Goal: Task Accomplishment & Management: Complete application form

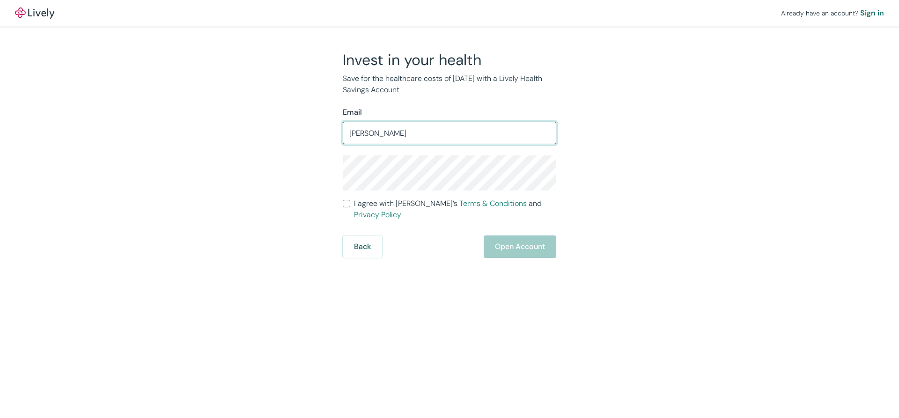
type input "[PERSON_NAME][EMAIL_ADDRESS][PERSON_NAME][DOMAIN_NAME]"
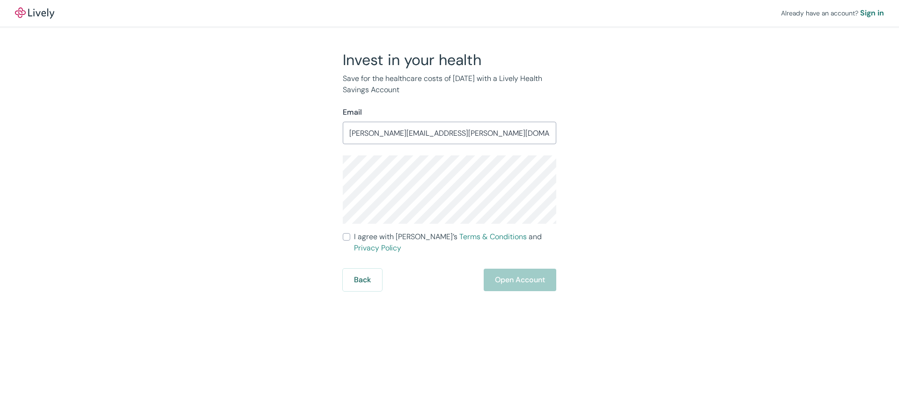
click at [348, 239] on input "I agree with Lively’s Terms & Conditions and Privacy Policy" at bounding box center [346, 236] width 7 height 7
checkbox input "true"
click at [534, 271] on button "Open Account" at bounding box center [520, 280] width 73 height 22
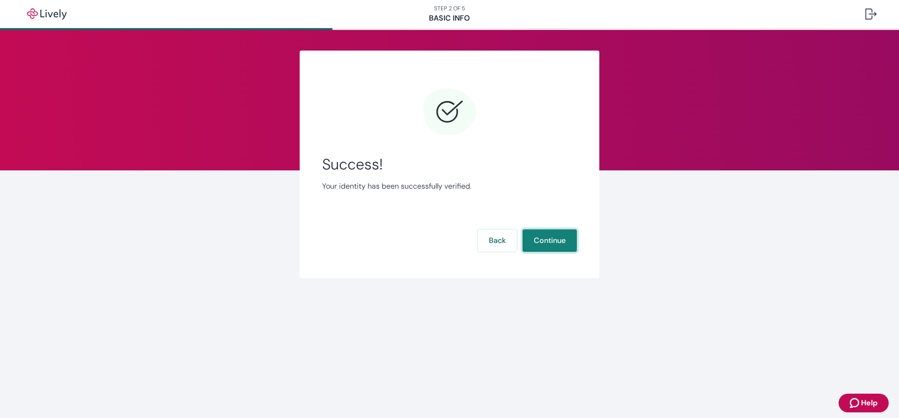
click at [553, 240] on button "Continue" at bounding box center [550, 240] width 54 height 22
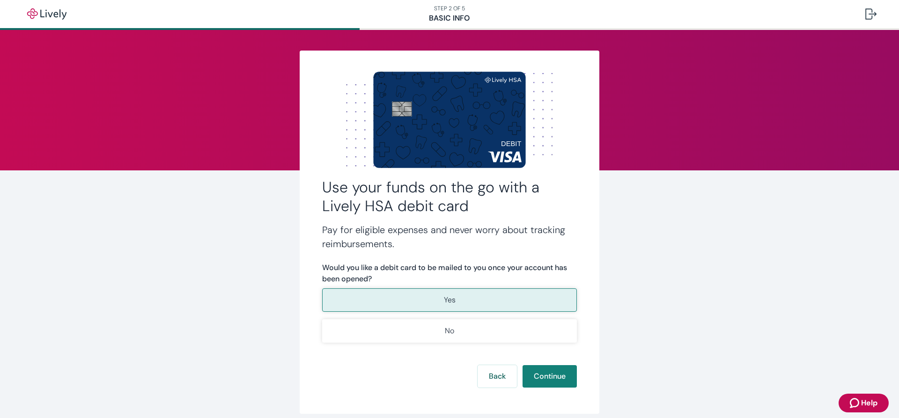
scroll to position [41, 0]
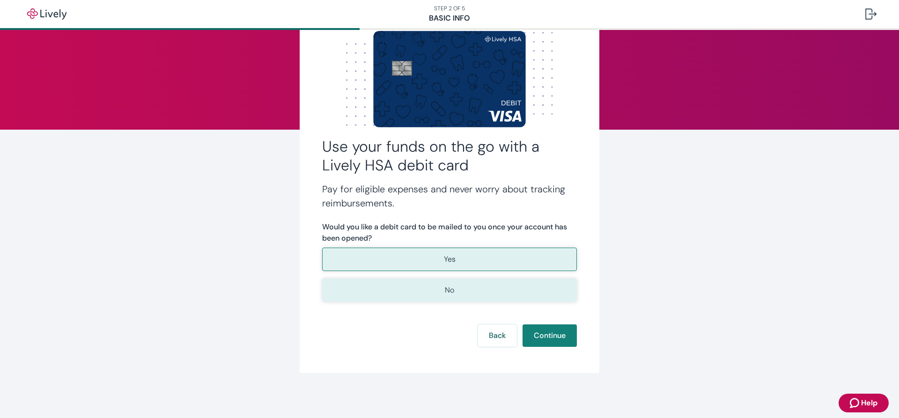
click at [453, 292] on button "No" at bounding box center [449, 290] width 255 height 23
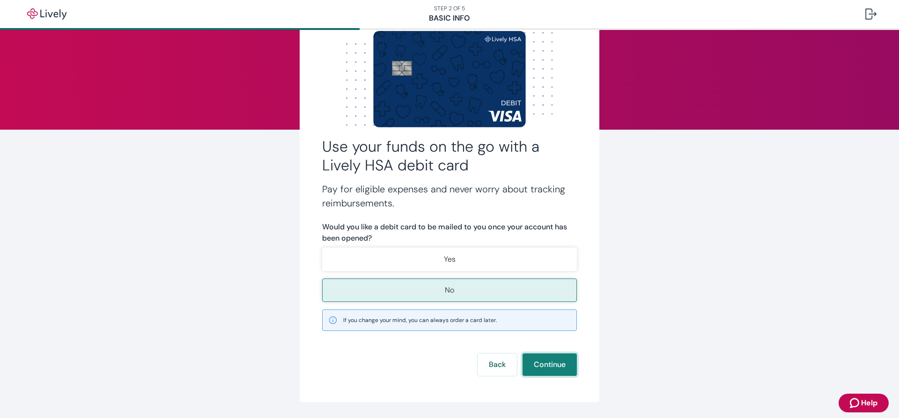
click at [550, 366] on button "Continue" at bounding box center [550, 365] width 54 height 22
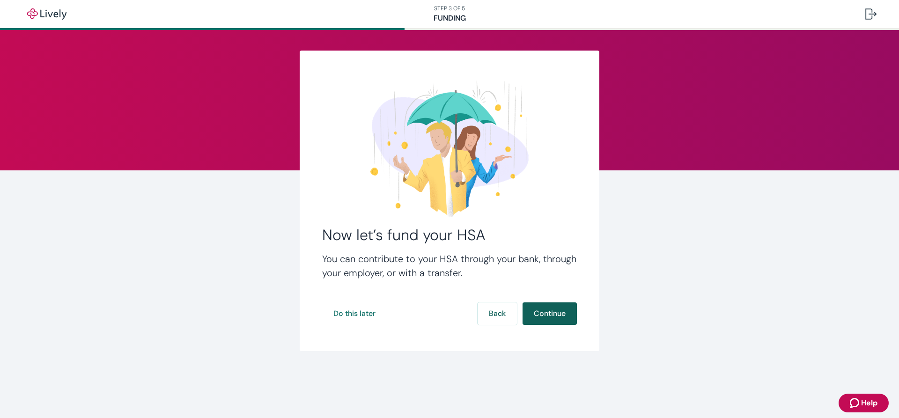
click at [549, 315] on button "Continue" at bounding box center [550, 314] width 54 height 22
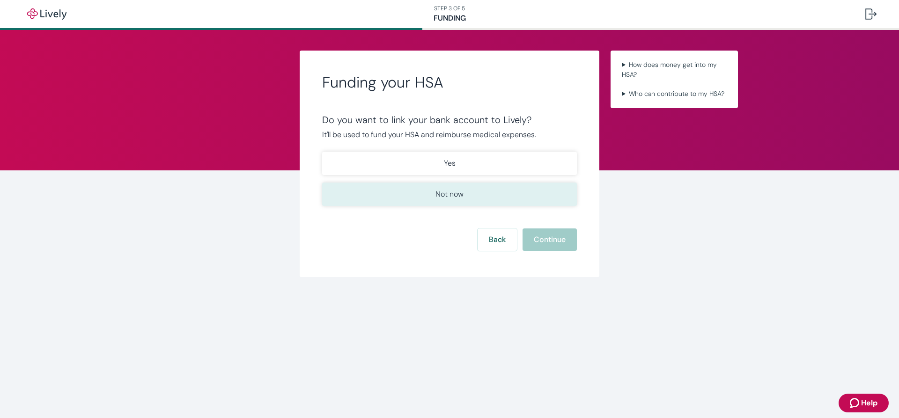
click at [448, 193] on p "Not now" at bounding box center [450, 194] width 28 height 11
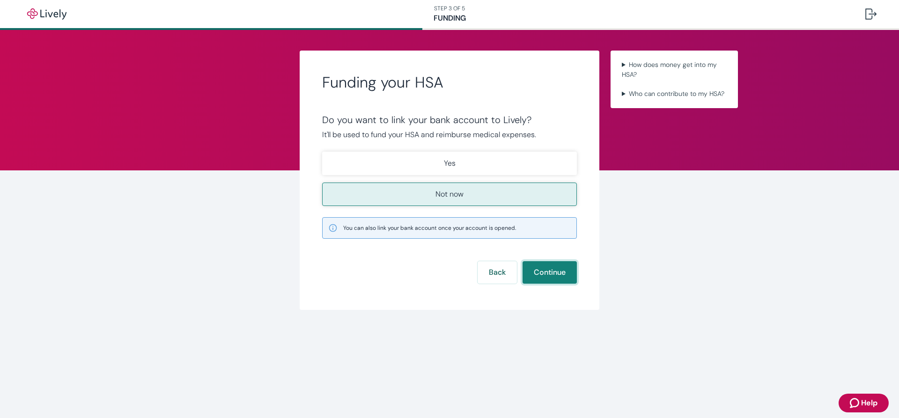
click at [553, 273] on button "Continue" at bounding box center [550, 272] width 54 height 22
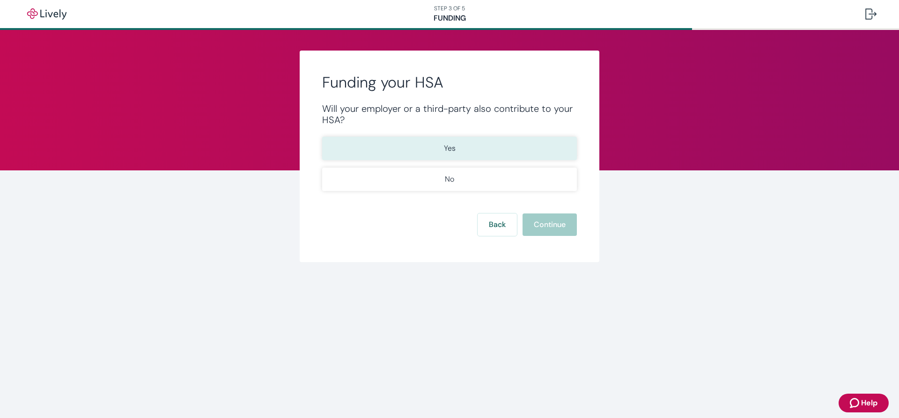
click at [448, 143] on p "Yes" at bounding box center [450, 148] width 12 height 11
click at [553, 226] on button "Continue" at bounding box center [550, 225] width 54 height 22
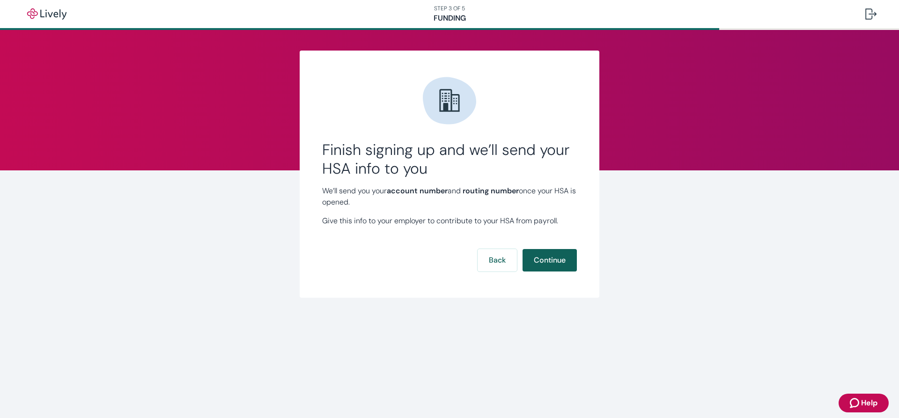
click at [550, 255] on button "Continue" at bounding box center [550, 260] width 54 height 22
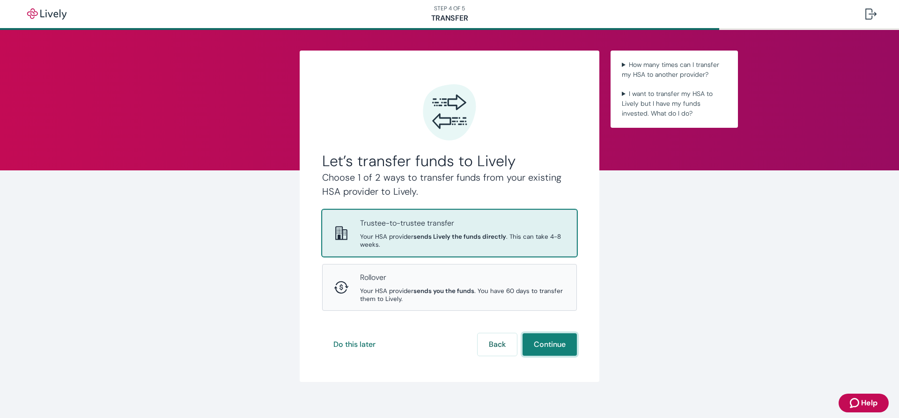
click at [549, 343] on button "Continue" at bounding box center [550, 344] width 54 height 22
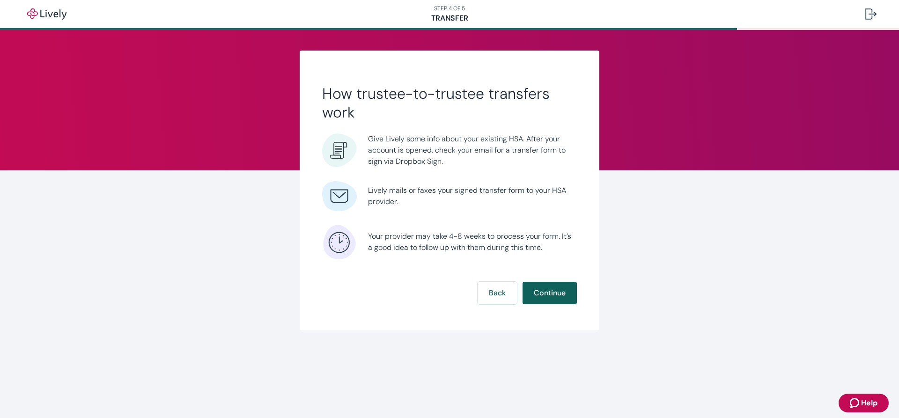
click at [555, 294] on button "Continue" at bounding box center [550, 293] width 54 height 22
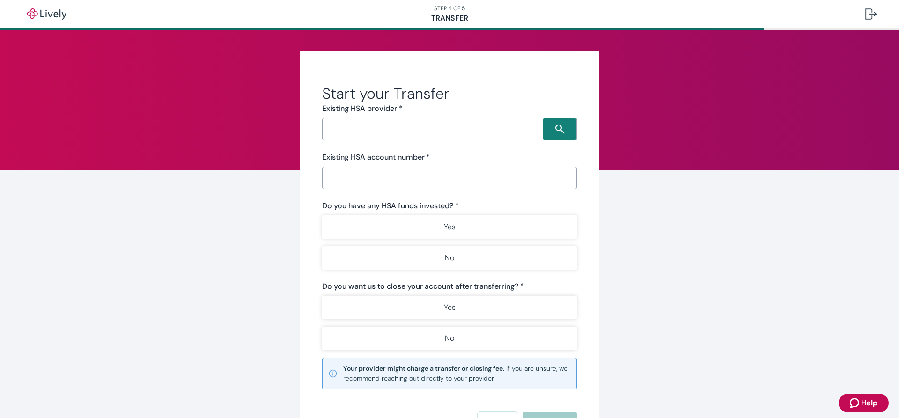
click at [481, 128] on input "Search input" at bounding box center [434, 129] width 218 height 13
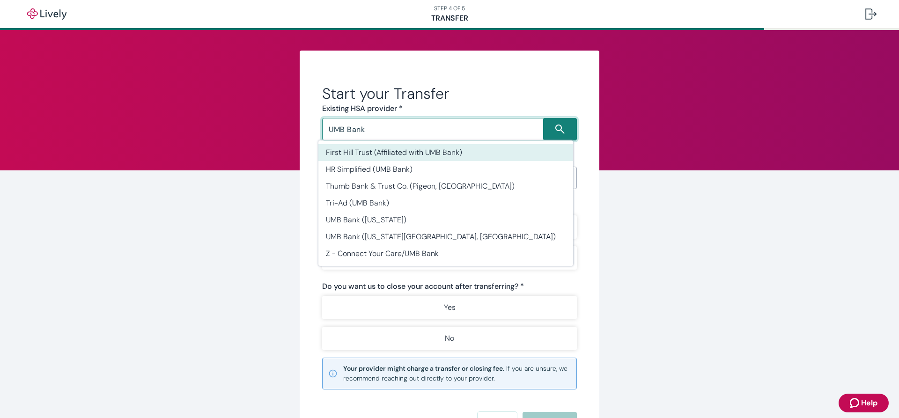
type input "UMB Bank"
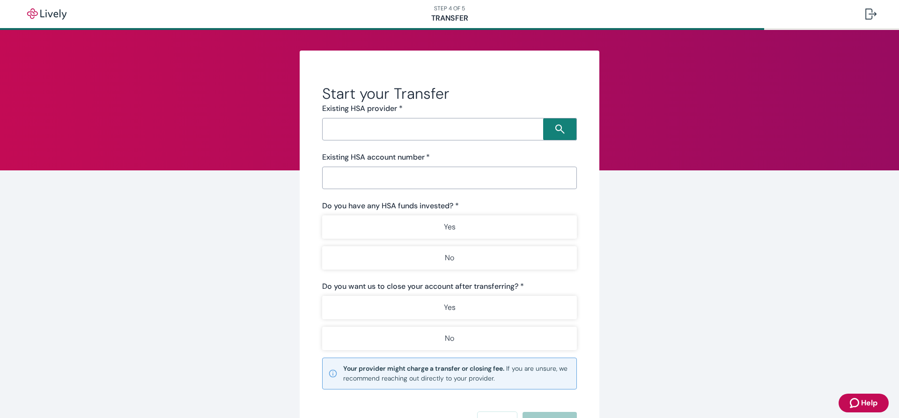
click at [424, 126] on input "Search input" at bounding box center [434, 129] width 218 height 13
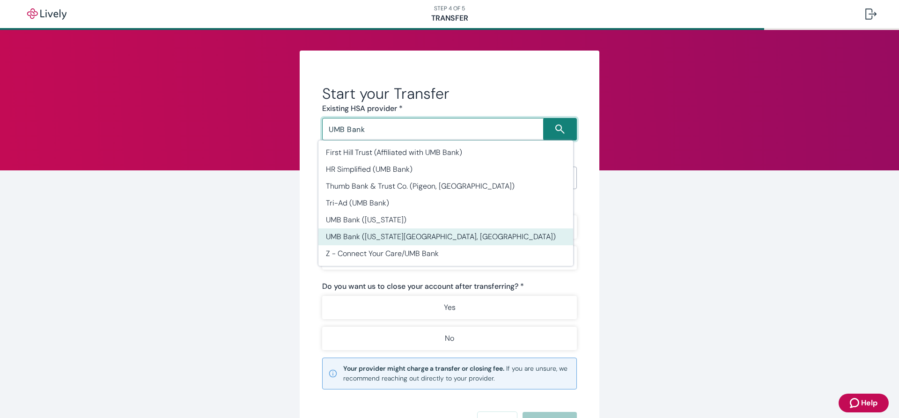
click at [399, 232] on li "UMB Bank (Kansas City, MO)" at bounding box center [445, 237] width 255 height 17
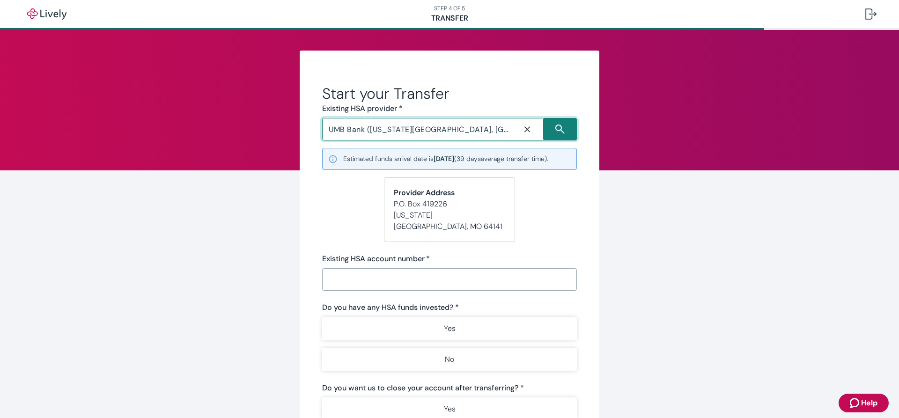
type input "UMB Bank (Kansas City, MO)"
click at [424, 270] on input "Existing HSA account number   *" at bounding box center [449, 279] width 255 height 19
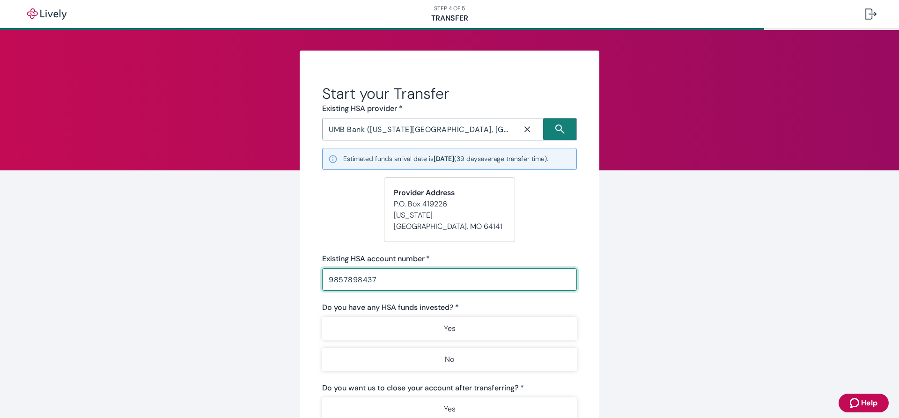
type input "9857898437"
click at [466, 126] on input "UMB Bank (Kansas City, MO)" at bounding box center [418, 129] width 186 height 13
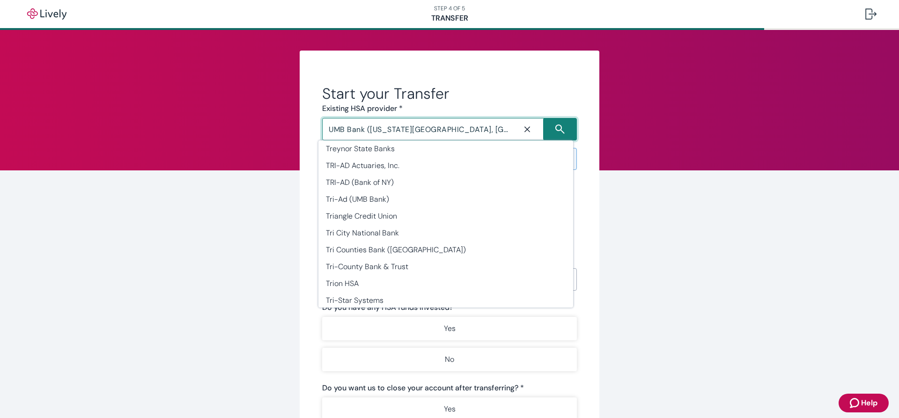
scroll to position [23925, 0]
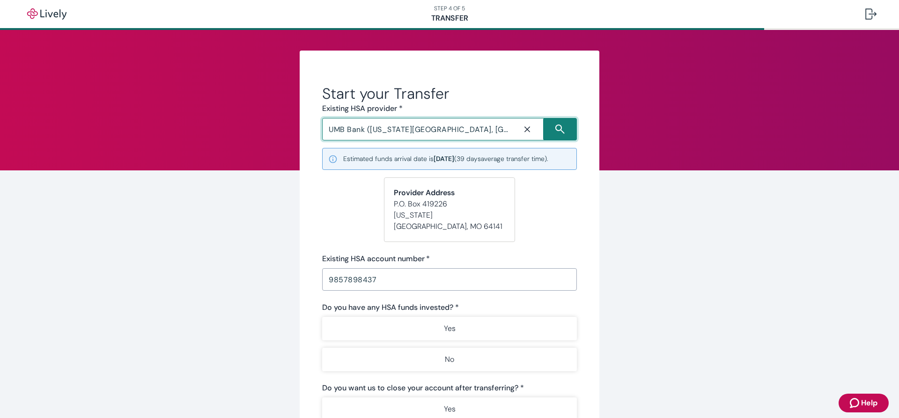
click at [386, 207] on form "Start your Transfer Existing HSA provider * UMB Bank (Kansas City, MO) ​ Estima…" at bounding box center [449, 310] width 255 height 452
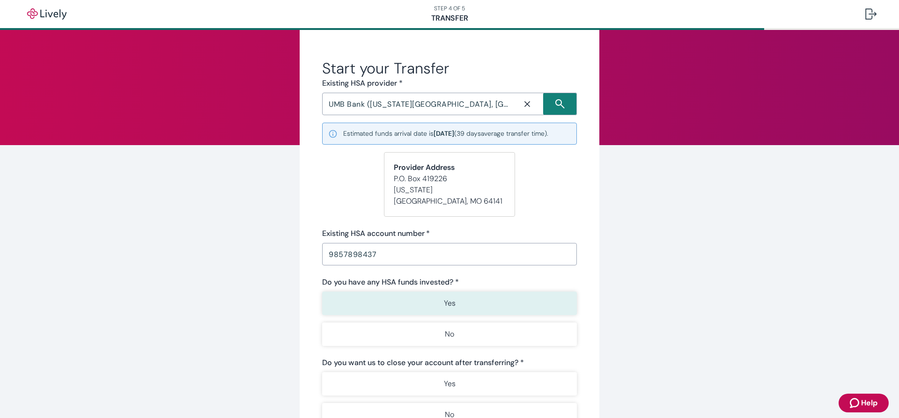
scroll to position [47, 0]
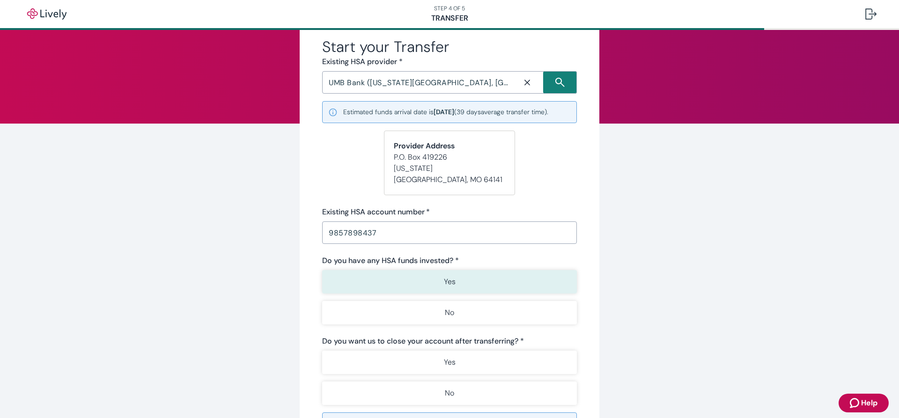
click at [451, 276] on p "Yes" at bounding box center [450, 281] width 12 height 11
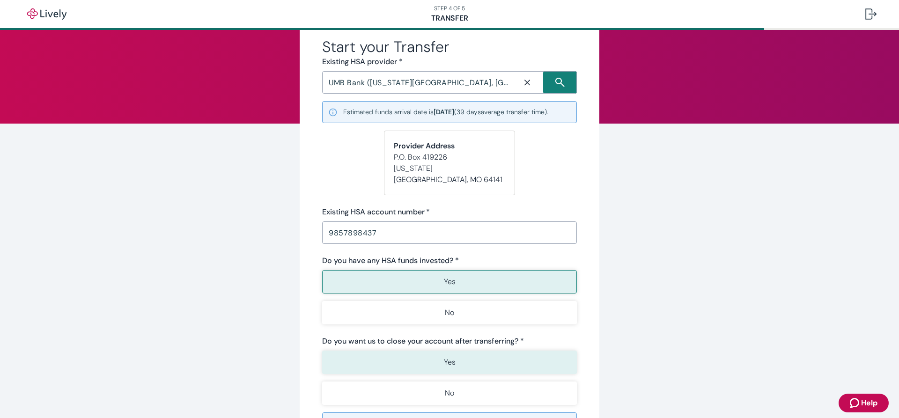
click at [468, 351] on button "Yes" at bounding box center [449, 362] width 255 height 23
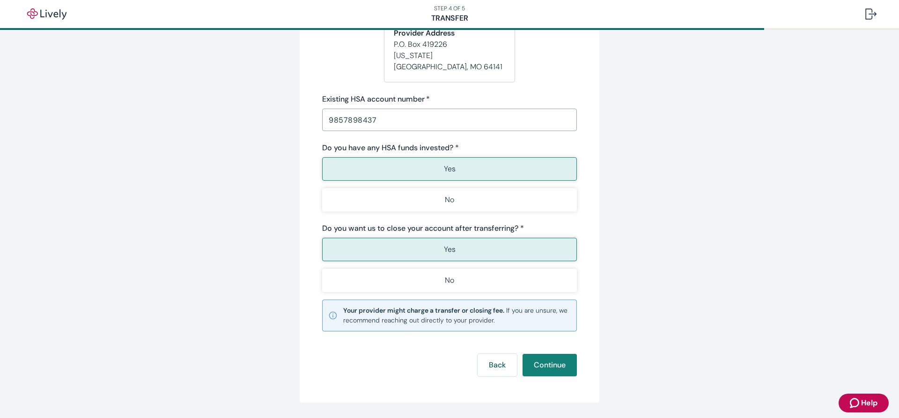
scroll to position [178, 0]
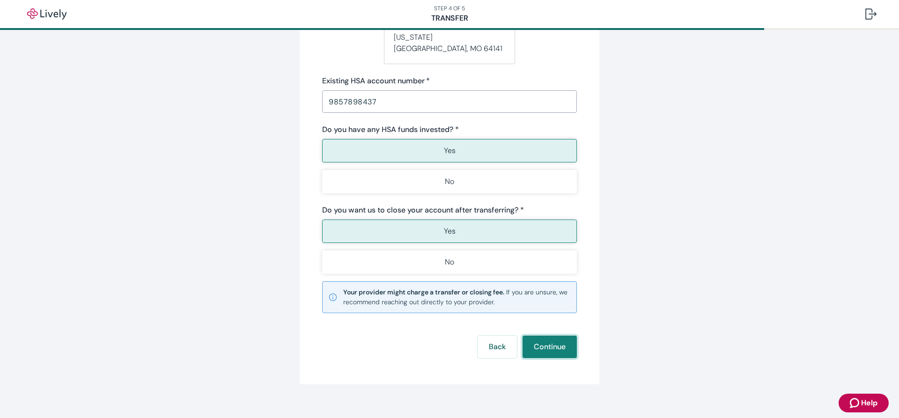
click at [550, 336] on button "Continue" at bounding box center [550, 347] width 54 height 22
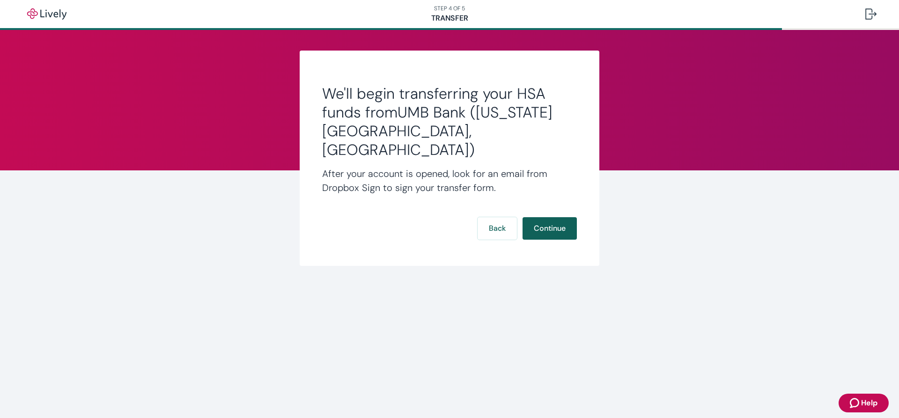
click at [555, 217] on button "Continue" at bounding box center [550, 228] width 54 height 22
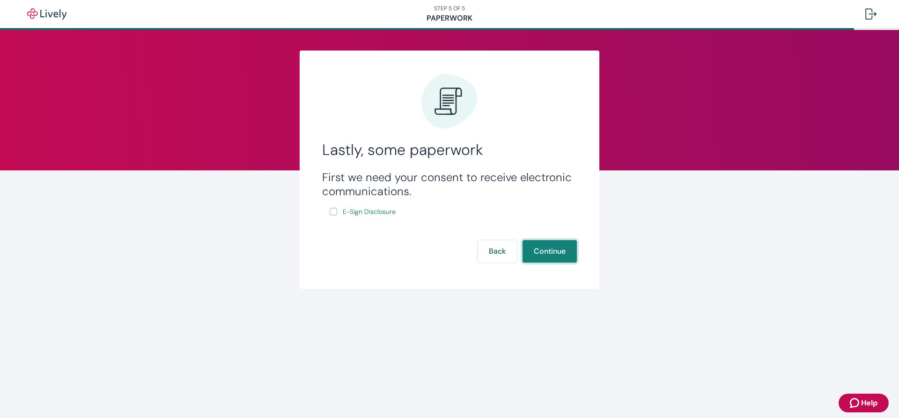
click at [548, 247] on button "Continue" at bounding box center [550, 251] width 54 height 22
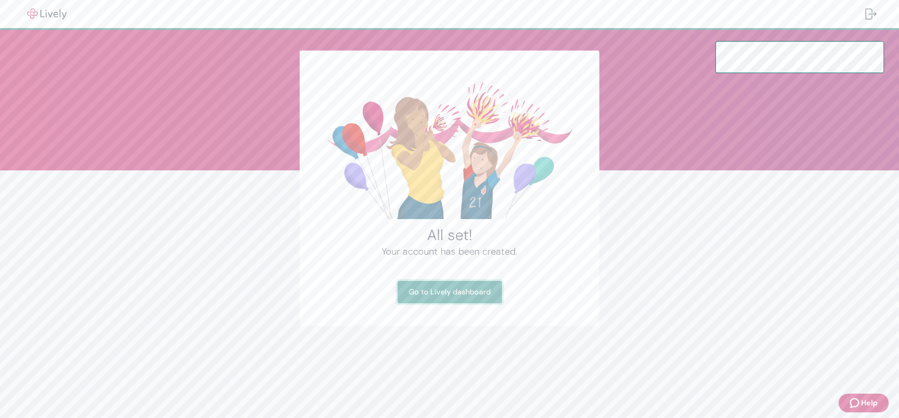
click at [467, 290] on link "Go to Lively dashboard" at bounding box center [450, 292] width 104 height 22
